Goal: Information Seeking & Learning: Find contact information

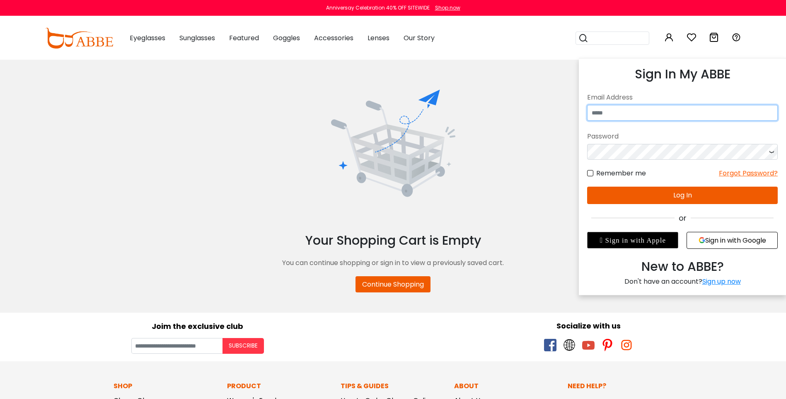
type input "**********"
click at [640, 190] on button "Log In" at bounding box center [682, 194] width 191 height 17
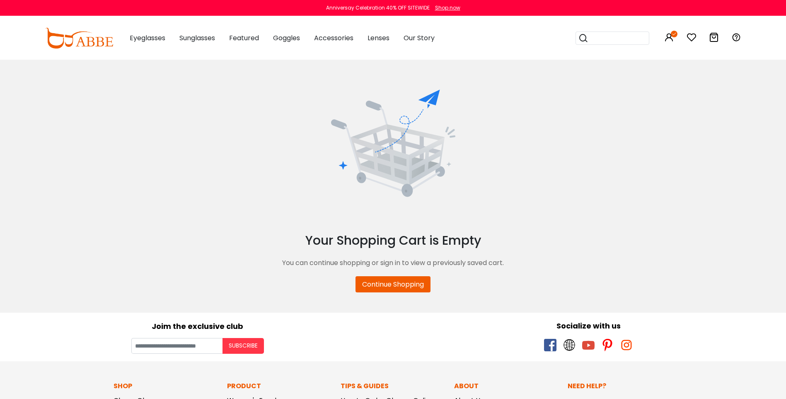
click at [106, 41] on img at bounding box center [79, 38] width 68 height 21
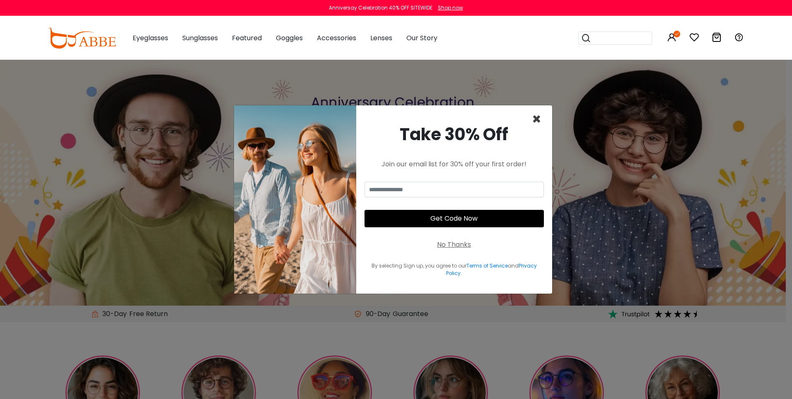
click at [535, 117] on span "×" at bounding box center [537, 119] width 10 height 21
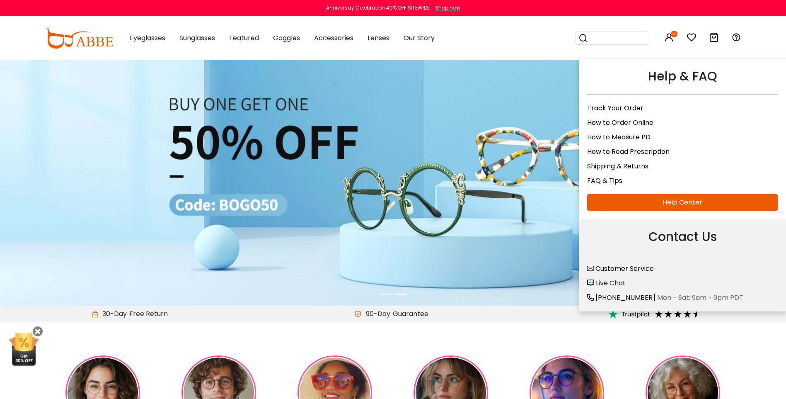
click at [609, 235] on div "Contact Us Customer Service Live Chat +1 (585) 800-1155 Mon - Sat: 9am - 9pm PDT" at bounding box center [682, 265] width 207 height 92
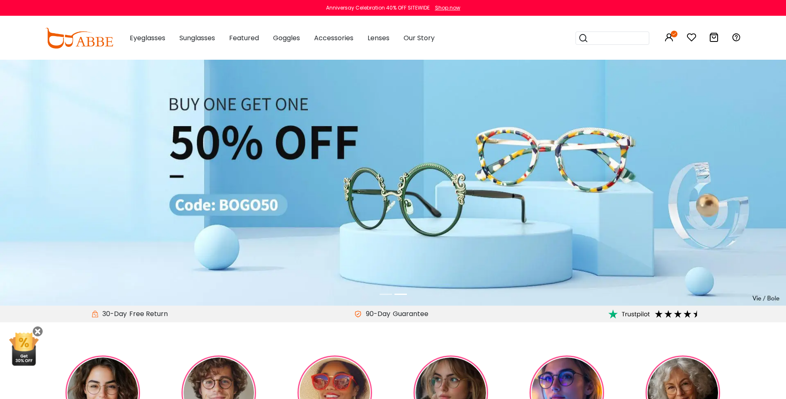
drag, startPoint x: 716, startPoint y: 73, endPoint x: 698, endPoint y: 90, distance: 25.8
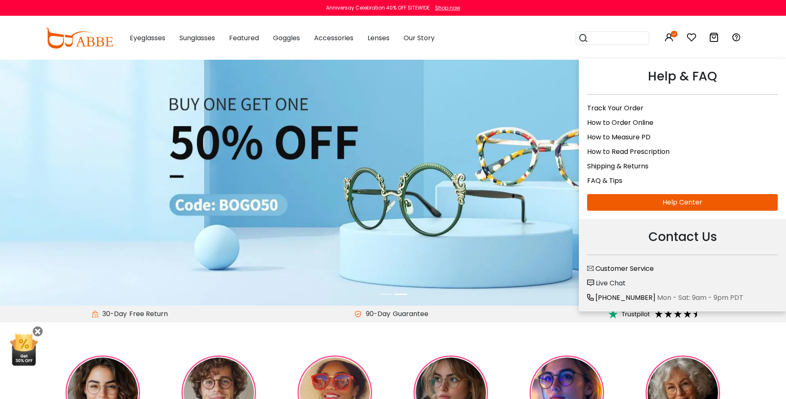
drag, startPoint x: 698, startPoint y: 90, endPoint x: 734, endPoint y: 29, distance: 71.7
click at [734, 28] on div "Help & FAQ Track Your Order How to Order Online How to Measure PD How to Read P…" at bounding box center [736, 38] width 10 height 43
click at [595, 278] on link "Live Chat" at bounding box center [606, 283] width 39 height 10
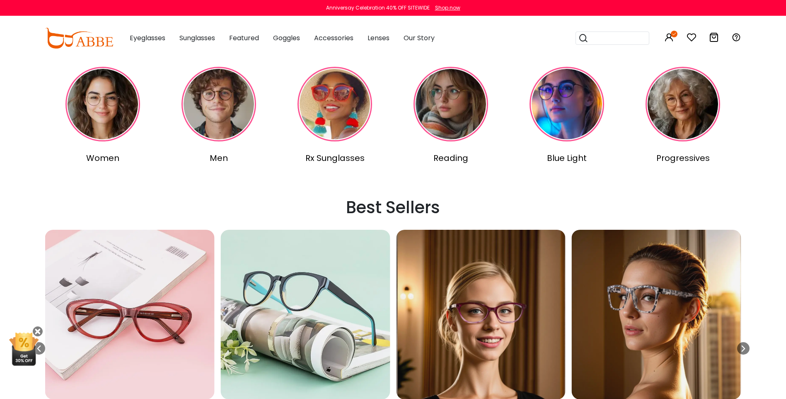
scroll to position [290, 0]
